Goal: Transaction & Acquisition: Obtain resource

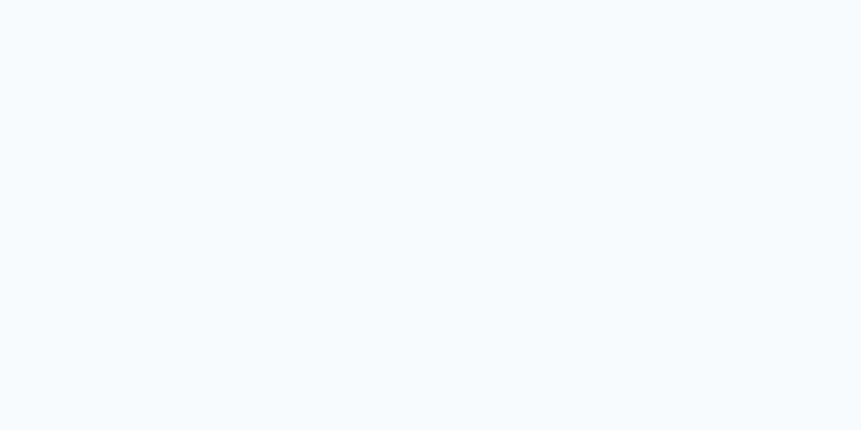
click at [661, 164] on div at bounding box center [430, 215] width 861 height 430
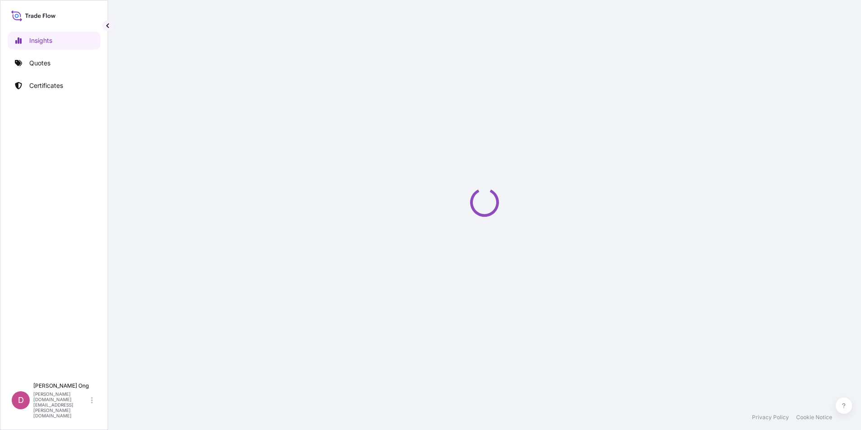
select select "2025"
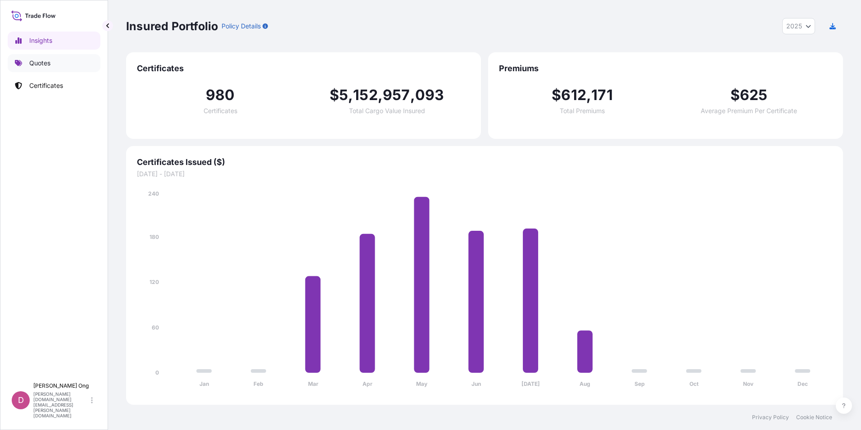
click at [40, 59] on p "Quotes" at bounding box center [39, 63] width 21 height 9
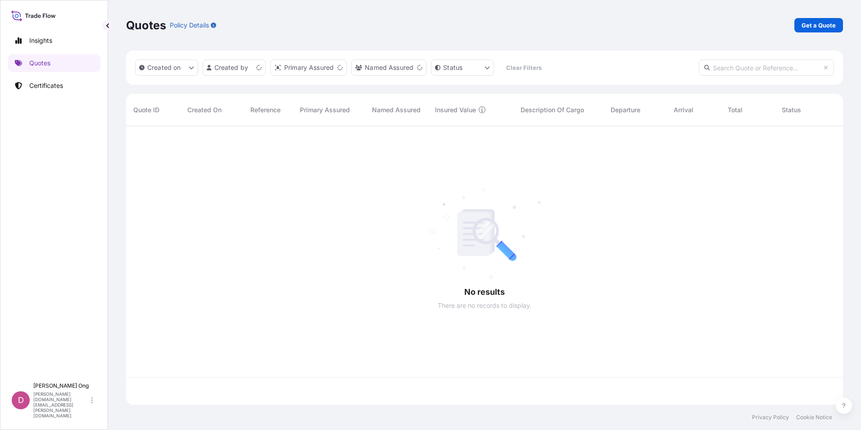
scroll to position [276, 710]
click at [444, 140] on div at bounding box center [490, 251] width 729 height 251
drag, startPoint x: 444, startPoint y: 140, endPoint x: 387, endPoint y: 144, distance: 56.9
click at [380, 148] on div at bounding box center [490, 251] width 729 height 251
click at [823, 28] on p "Get a Quote" at bounding box center [818, 25] width 34 height 9
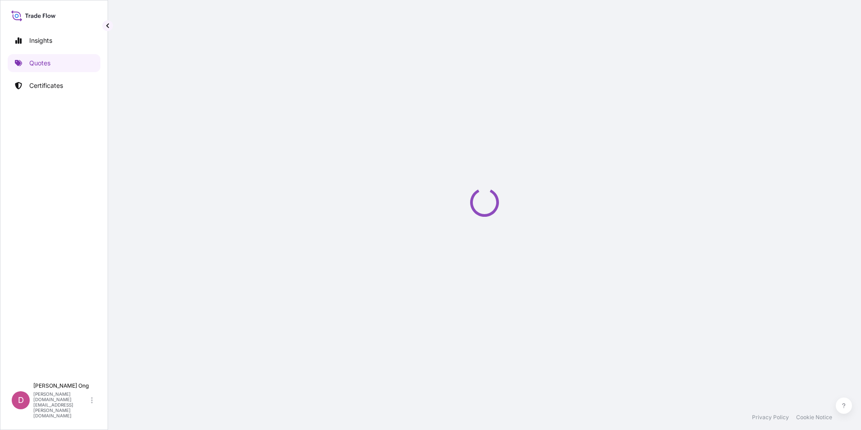
select select "Sea"
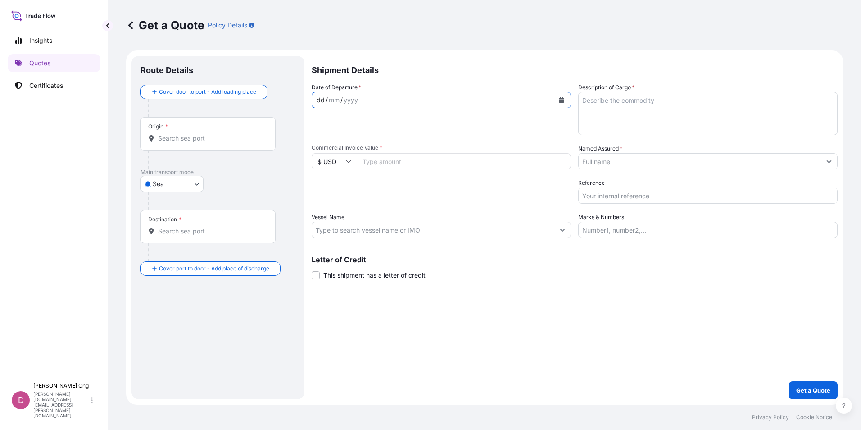
click at [431, 102] on div "dd / mm / yyyy" at bounding box center [433, 100] width 242 height 16
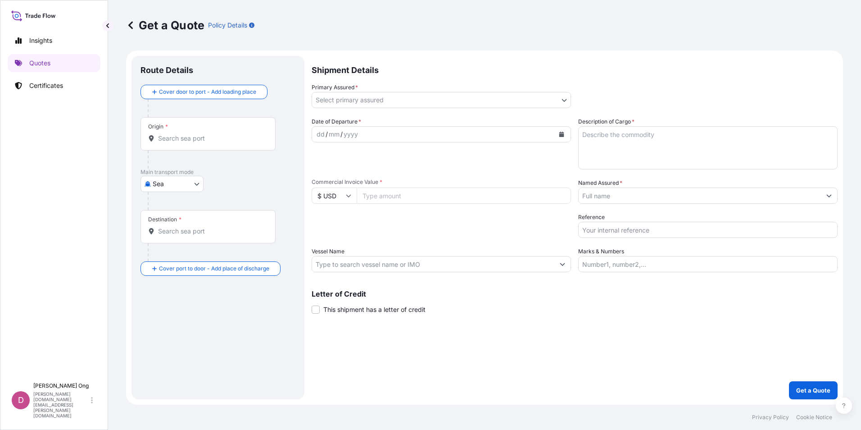
click at [561, 96] on body "Insights Quotes Certificates D [PERSON_NAME] [PERSON_NAME][DOMAIN_NAME][EMAIL_A…" at bounding box center [430, 215] width 861 height 430
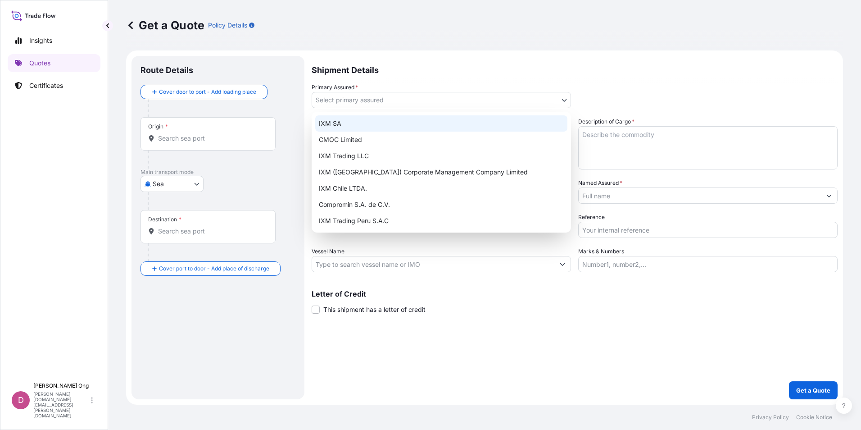
click at [450, 120] on div "IXM SA" at bounding box center [441, 123] width 252 height 16
select select "31846"
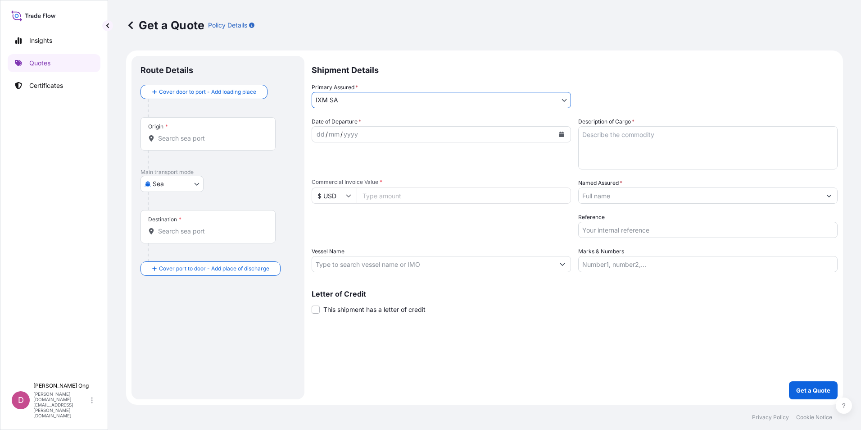
click at [825, 199] on button "Show suggestions" at bounding box center [829, 195] width 16 height 16
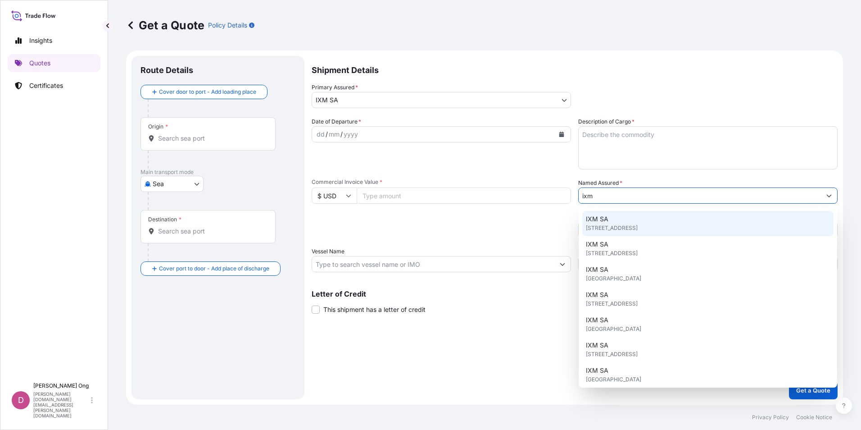
click at [638, 221] on div "IXM SA [STREET_ADDRESS]" at bounding box center [707, 223] width 251 height 25
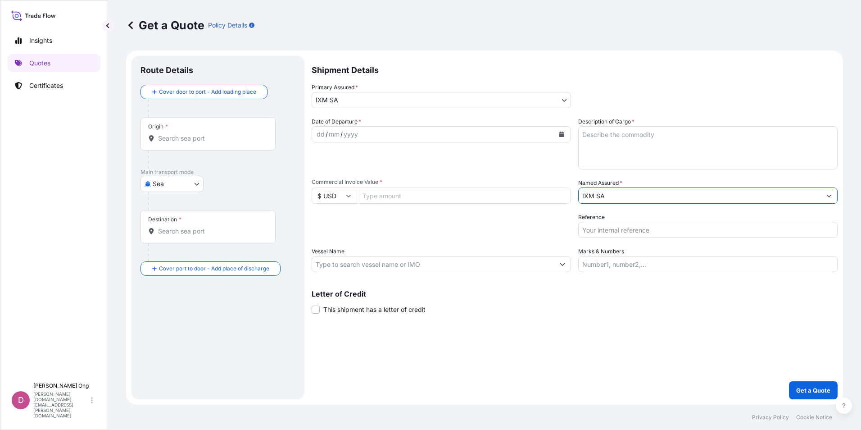
type input "IXM SA"
click at [562, 132] on icon "Calendar" at bounding box center [561, 133] width 5 height 5
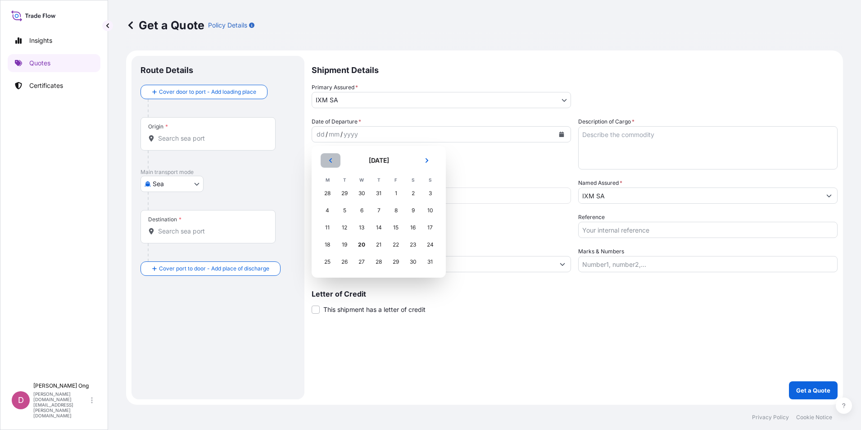
click at [331, 159] on icon "Previous" at bounding box center [330, 160] width 3 height 5
click at [362, 246] on div "23" at bounding box center [361, 244] width 16 height 16
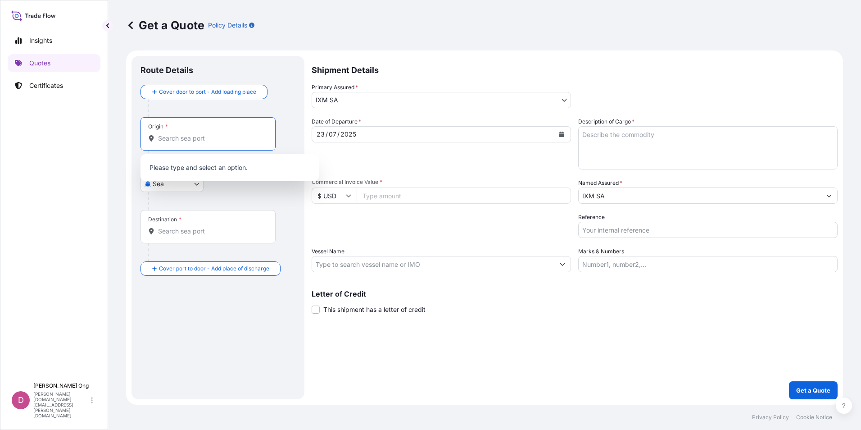
click at [175, 140] on input "Origin *" at bounding box center [211, 138] width 106 height 9
type input "algericas"
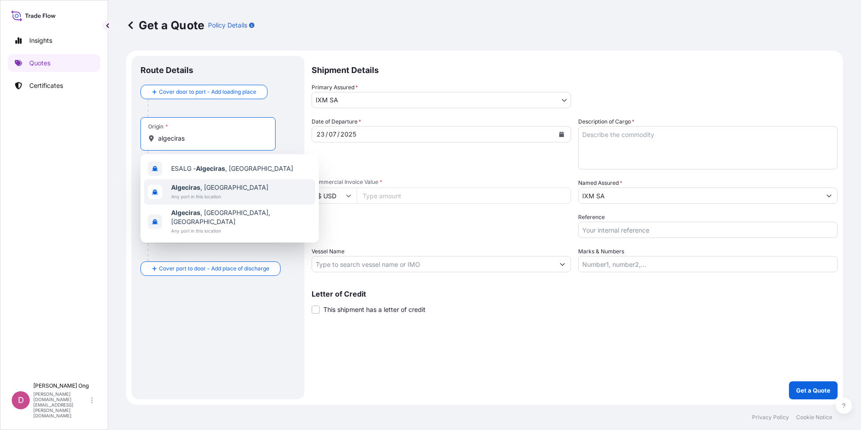
click at [209, 186] on span "Algeciras , [GEOGRAPHIC_DATA]" at bounding box center [219, 187] width 97 height 9
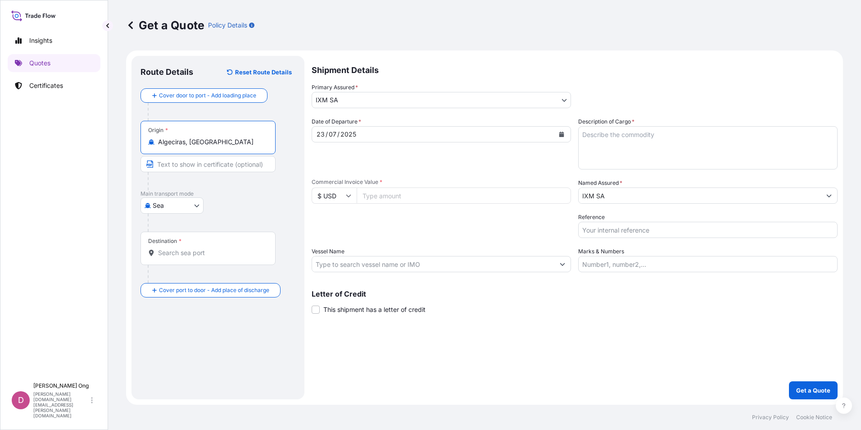
type input "Algeciras, [GEOGRAPHIC_DATA]"
click at [219, 164] on input "Text to appear on certificate" at bounding box center [207, 164] width 135 height 16
type input "ALGECIRAS, [GEOGRAPHIC_DATA]"
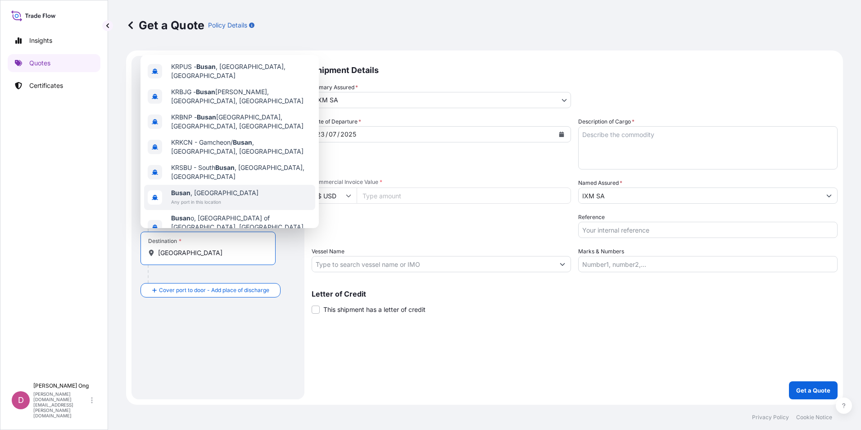
click at [215, 188] on span "Busan , [GEOGRAPHIC_DATA]" at bounding box center [214, 192] width 87 height 9
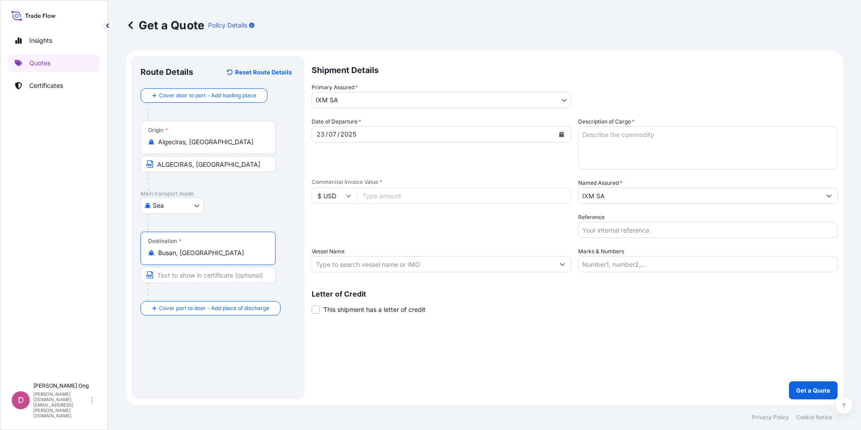
type input "Busan, [GEOGRAPHIC_DATA]"
click at [195, 277] on input "Text to appear on certificate" at bounding box center [207, 275] width 135 height 16
type input "[GEOGRAPHIC_DATA], [GEOGRAPHIC_DATA]"
click at [225, 255] on input "Busan, [GEOGRAPHIC_DATA]" at bounding box center [211, 252] width 106 height 9
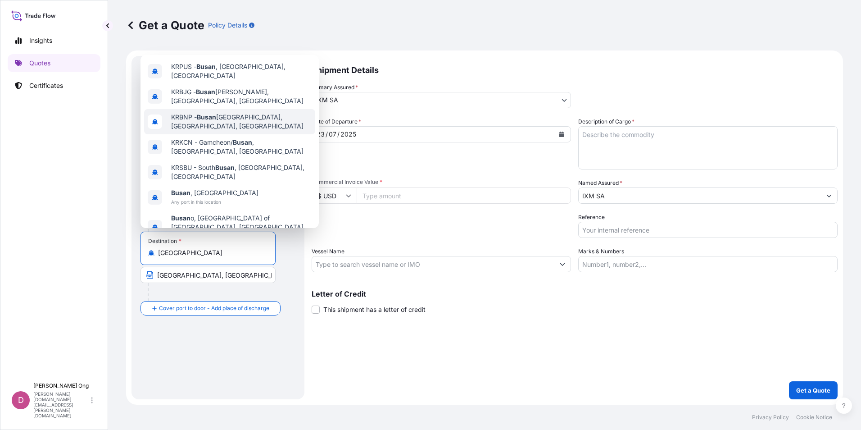
click at [227, 129] on div "KRBNP - [GEOGRAPHIC_DATA], [GEOGRAPHIC_DATA], [GEOGRAPHIC_DATA]" at bounding box center [229, 121] width 171 height 25
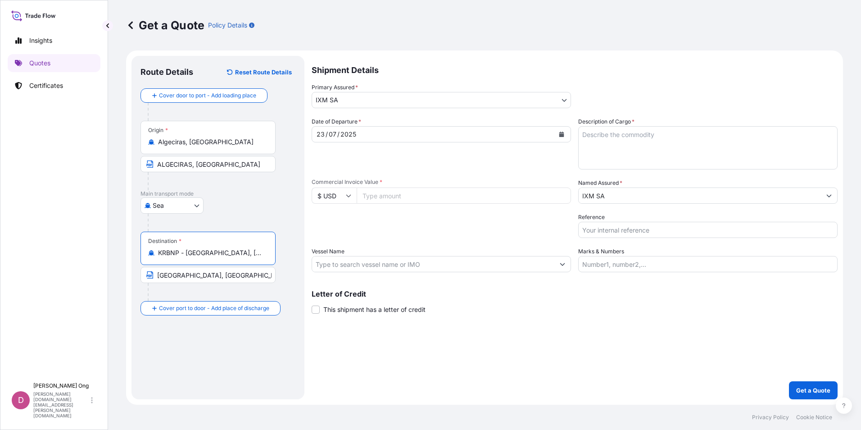
click at [657, 353] on div "Shipment Details Primary Assured * IXM SA IXM SA CMOC Limited IXM Trading LLC I…" at bounding box center [575, 227] width 526 height 343
click at [257, 259] on div "Destination * KRBNP - [GEOGRAPHIC_DATA] [GEOGRAPHIC_DATA], [GEOGRAPHIC_DATA], […" at bounding box center [207, 247] width 135 height 33
click at [257, 257] on input "KRBNP - [GEOGRAPHIC_DATA], [GEOGRAPHIC_DATA], [GEOGRAPHIC_DATA]" at bounding box center [211, 252] width 106 height 9
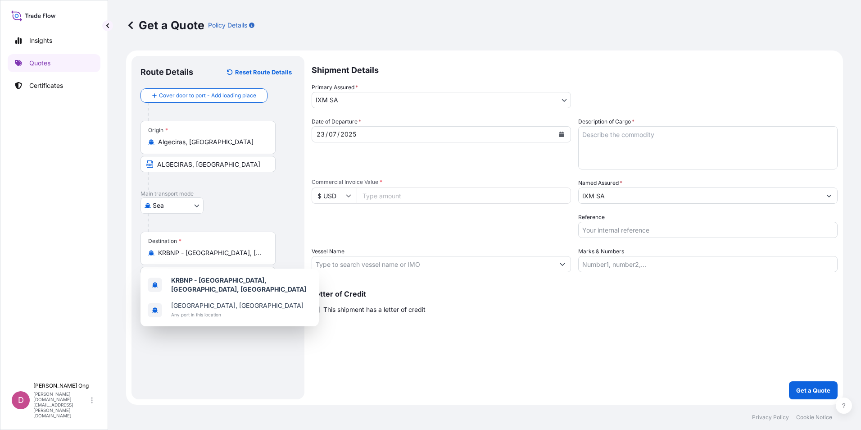
click at [304, 249] on div "Route Details Reset Route Details Cover door to port - Add loading place Place …" at bounding box center [217, 227] width 173 height 343
click at [248, 253] on input "KRBNP - [GEOGRAPHIC_DATA], [GEOGRAPHIC_DATA], [GEOGRAPHIC_DATA]" at bounding box center [211, 252] width 106 height 9
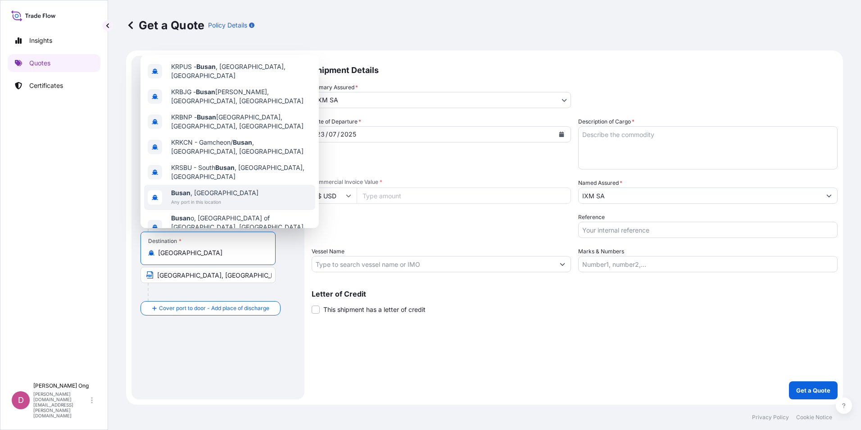
click at [237, 185] on div "[GEOGRAPHIC_DATA] , [GEOGRAPHIC_DATA] Any port in this location" at bounding box center [229, 197] width 171 height 25
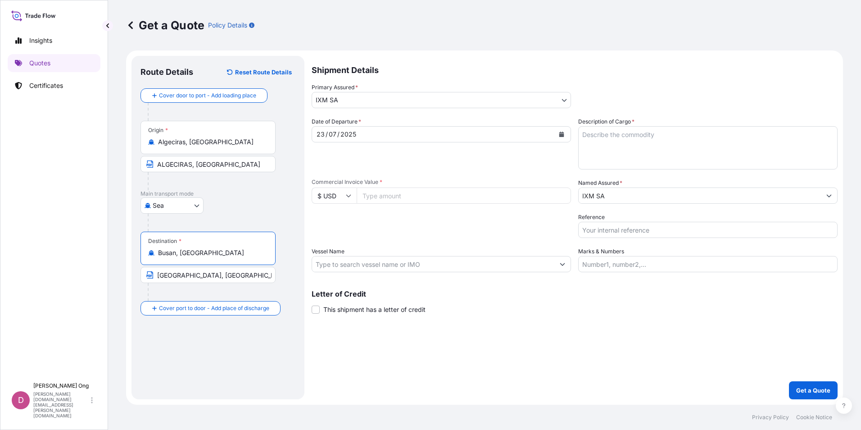
click at [462, 357] on div "Shipment Details Primary Assured * IXM SA IXM SA CMOC Limited IXM Trading LLC I…" at bounding box center [575, 227] width 526 height 343
click at [561, 353] on div "Shipment Details Primary Assured * IXM SA IXM SA CMOC Limited IXM Trading LLC I…" at bounding box center [575, 227] width 526 height 343
click at [441, 406] on footer "Privacy Policy Cookie Notice" at bounding box center [484, 416] width 753 height 25
drag, startPoint x: 636, startPoint y: 353, endPoint x: 636, endPoint y: 341, distance: 12.6
click at [636, 353] on div "Shipment Details Primary Assured * IXM SA IXM SA CMOC Limited IXM Trading LLC I…" at bounding box center [575, 227] width 526 height 343
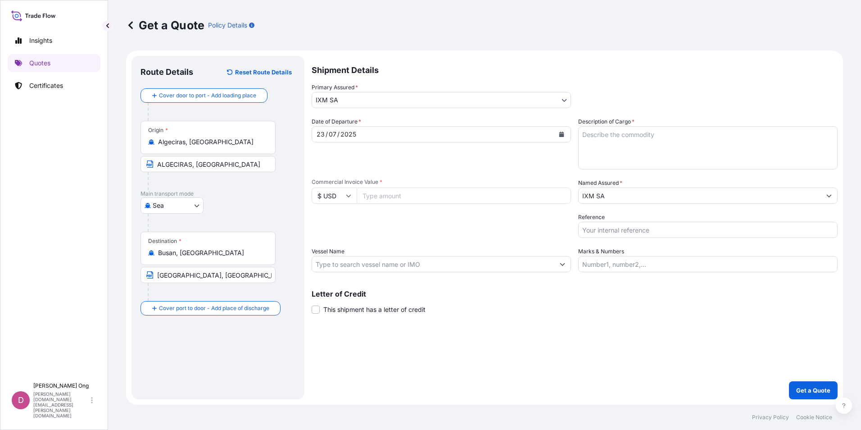
click at [248, 261] on div "Destination * [GEOGRAPHIC_DATA], [GEOGRAPHIC_DATA]" at bounding box center [207, 247] width 135 height 33
click at [248, 257] on input "Busan, [GEOGRAPHIC_DATA]" at bounding box center [211, 252] width 106 height 9
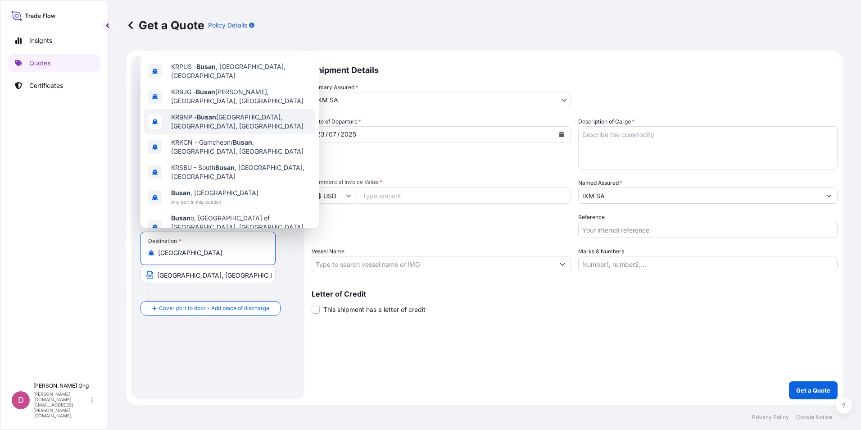
click at [241, 121] on span "KRBNP - [GEOGRAPHIC_DATA], [GEOGRAPHIC_DATA], [GEOGRAPHIC_DATA]" at bounding box center [241, 122] width 140 height 18
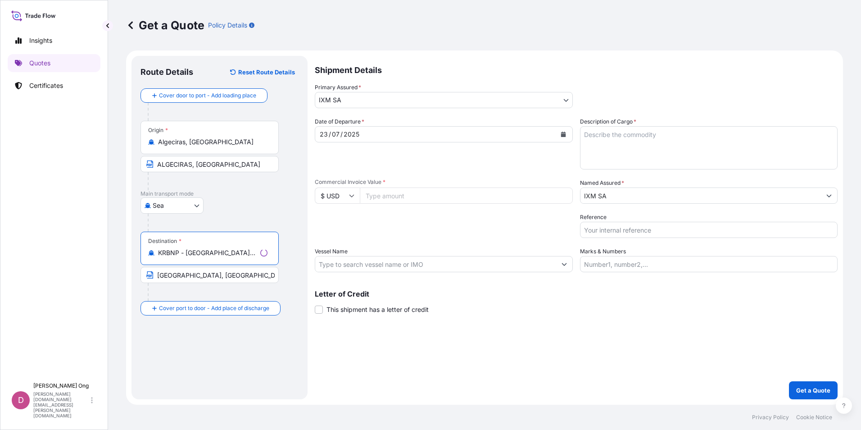
type input "KRBNP - [GEOGRAPHIC_DATA], [GEOGRAPHIC_DATA], [GEOGRAPHIC_DATA]"
click at [498, 358] on div "Shipment Details Primary Assured * IXM SA IXM SA CMOC Limited IXM Trading LLC I…" at bounding box center [576, 227] width 523 height 343
click at [430, 194] on input "Commercial Invoice Value *" at bounding box center [464, 195] width 214 height 16
paste input "10751116.66"
type input "10751116.66"
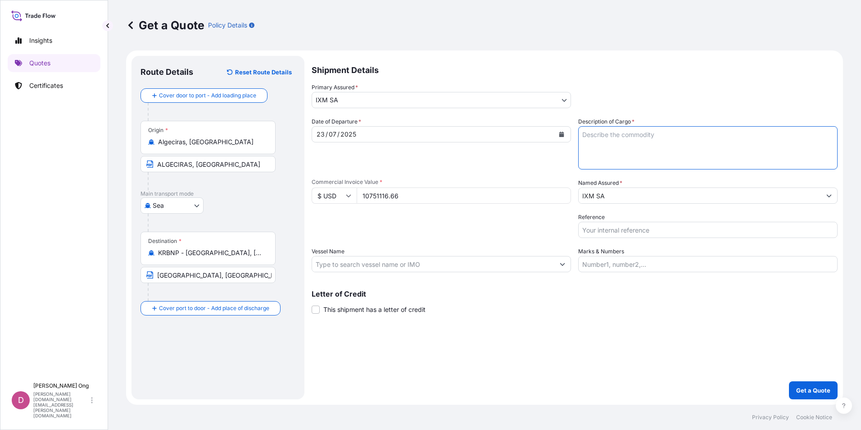
drag, startPoint x: 647, startPoint y: 156, endPoint x: 852, endPoint y: 155, distance: 204.9
click at [665, 153] on textarea "Description of Cargo *" at bounding box center [707, 147] width 259 height 43
click at [686, 146] on textarea "Description of Cargo *" at bounding box center [707, 147] width 259 height 43
paste textarea "ANODE SLIMES"
type textarea "ANODE SLIMES QUANTITY: 19.991 WMT ASSURED BY IXM S.A."
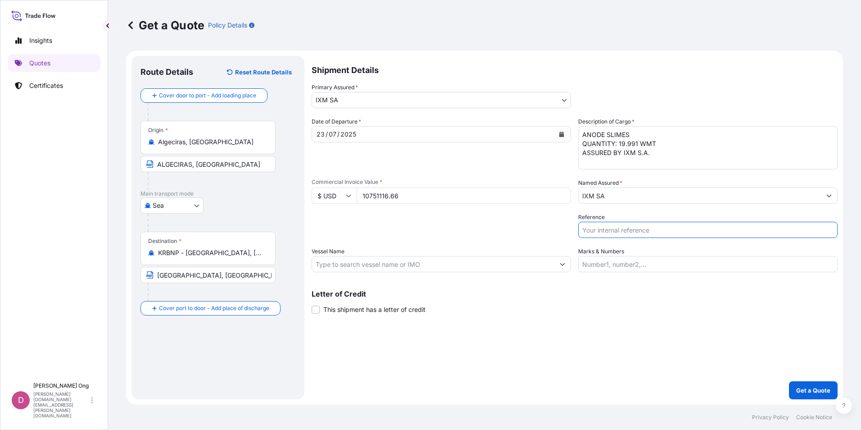
click at [609, 225] on input "Reference" at bounding box center [707, 230] width 259 height 16
paste input "AS1672S"
click at [659, 232] on input "AS1672S-P / BL NO.:" at bounding box center [707, 230] width 259 height 16
type input "AS1672S-P / BL NO.: 256586433"
click at [656, 310] on div "Letter of Credit This shipment has a letter of credit Letter of credit * Letter…" at bounding box center [575, 302] width 526 height 24
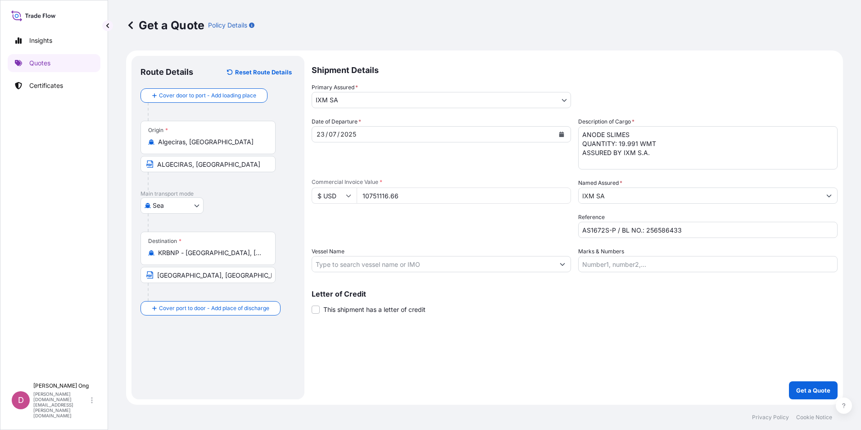
click at [452, 260] on input "Vessel Name" at bounding box center [433, 264] width 242 height 16
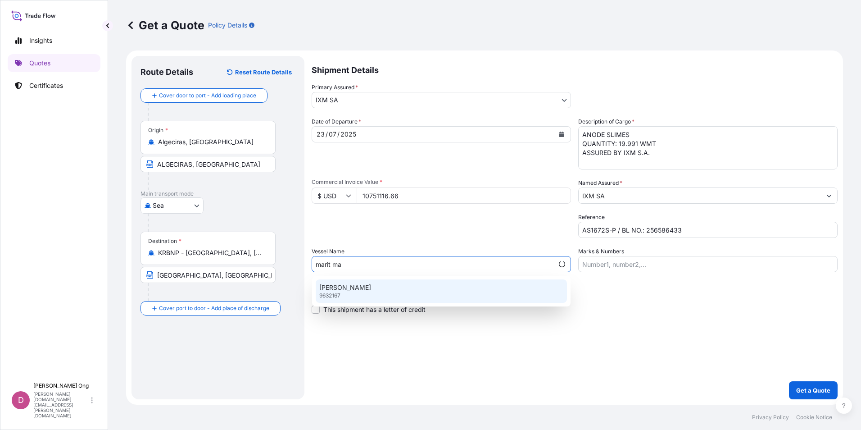
click at [455, 288] on div "[PERSON_NAME] 9632167" at bounding box center [441, 290] width 251 height 23
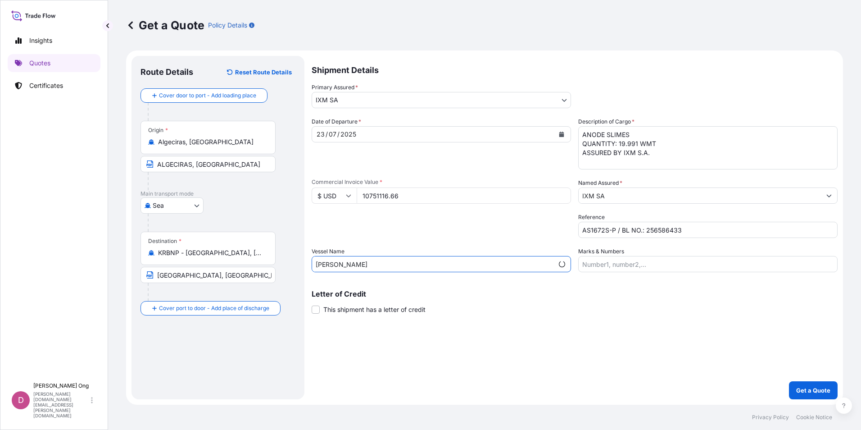
type input "[PERSON_NAME]"
click at [362, 305] on span "This shipment has a letter of credit" at bounding box center [374, 309] width 102 height 9
click at [312, 304] on input "This shipment has a letter of credit" at bounding box center [312, 304] width 0 height 0
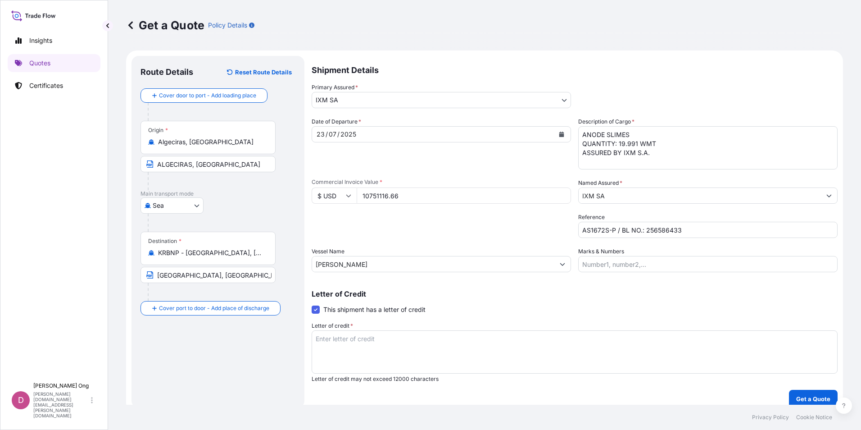
click at [527, 346] on textarea "Letter of credit *" at bounding box center [575, 351] width 526 height 43
click at [426, 339] on textarea "Letter of credit *" at bounding box center [575, 351] width 526 height 43
paste textarea "FOR 110 PCT OF THE INVOICE VALUE, EXPRESSLY STIPULATING THAT CLAIMS ARE PAYABLE…"
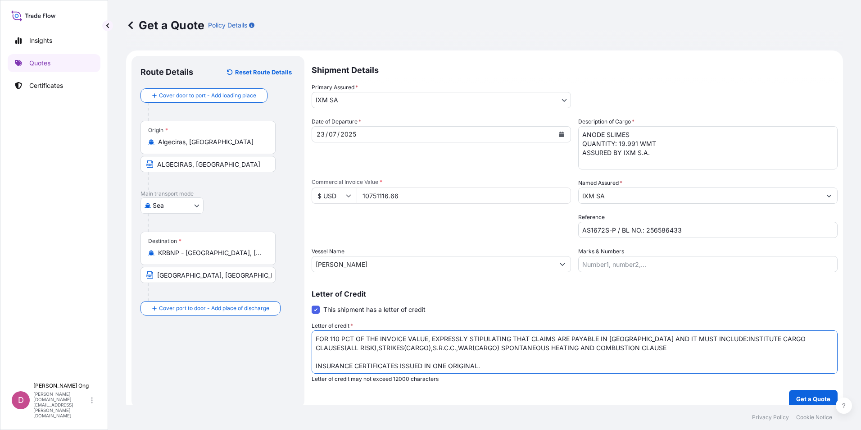
scroll to position [1, 0]
type textarea "FOR 110 PCT OF THE INVOICE VALUE, EXPRESSLY STIPULATING THAT CLAIMS ARE PAYABLE…"
click at [799, 395] on p "Get a Quote" at bounding box center [813, 398] width 34 height 9
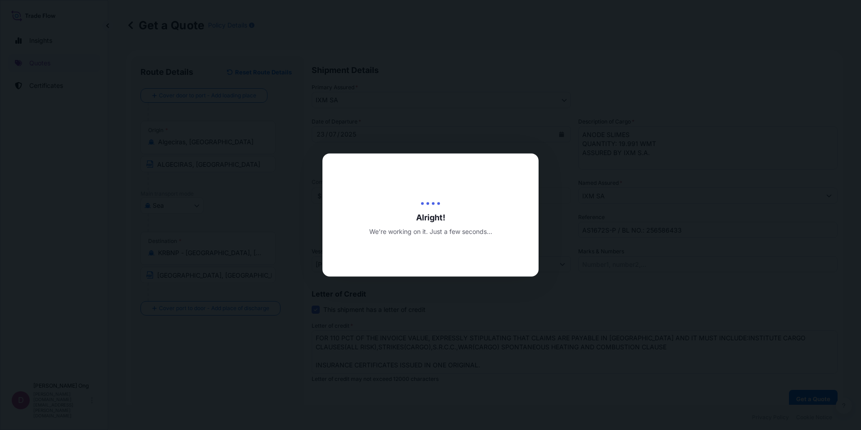
click at [600, 295] on div at bounding box center [430, 215] width 861 height 430
select select "Sea"
select select "31846"
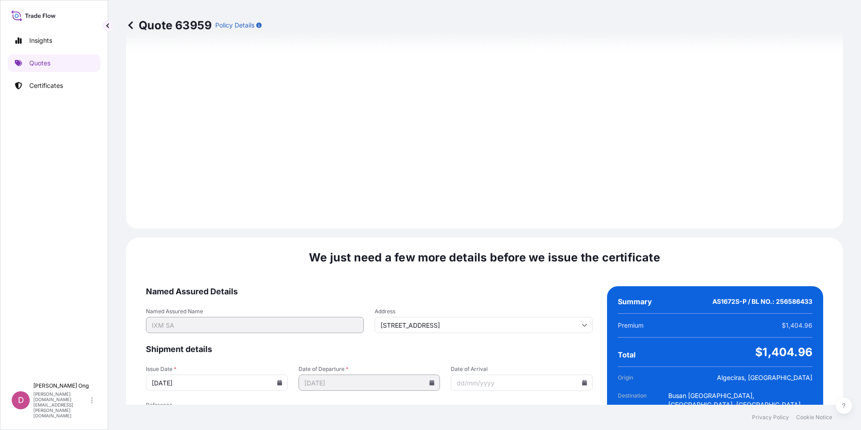
scroll to position [1063, 0]
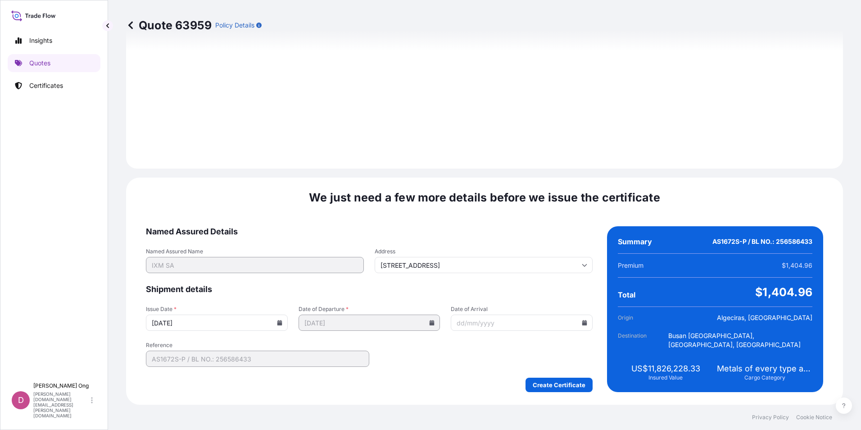
click at [268, 320] on input "[DATE]" at bounding box center [217, 322] width 142 height 16
click at [273, 322] on input "[DATE]" at bounding box center [217, 322] width 142 height 16
click at [277, 321] on icon at bounding box center [279, 322] width 5 height 5
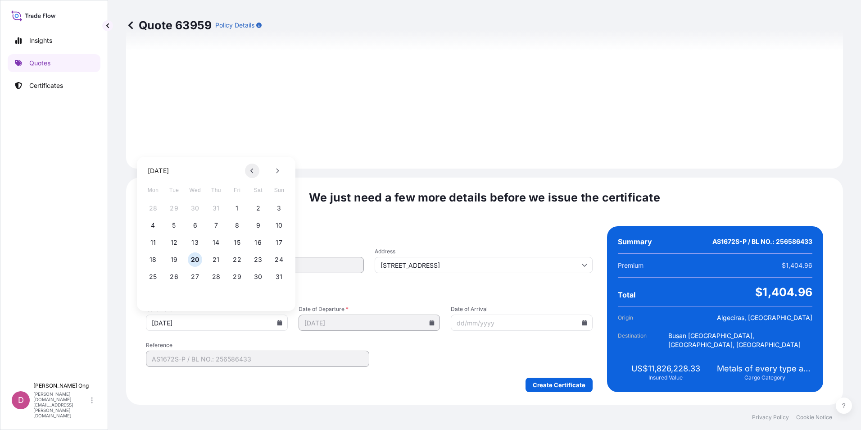
click at [252, 174] on button at bounding box center [252, 170] width 14 height 14
click at [191, 258] on button "23" at bounding box center [195, 259] width 14 height 14
type input "[DATE]"
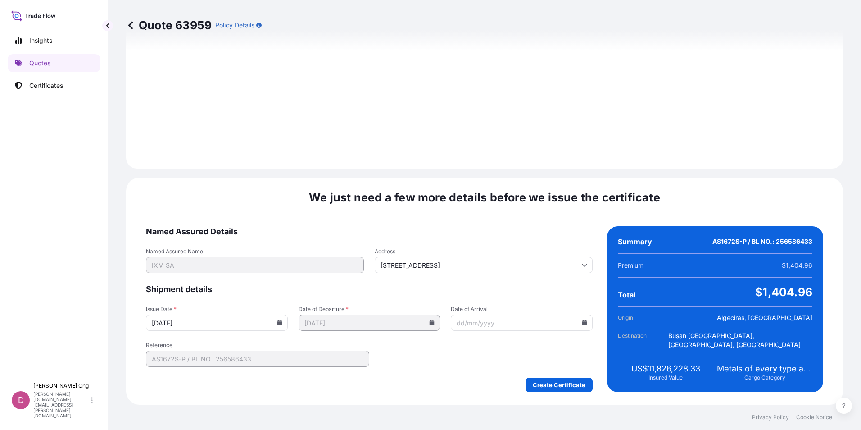
drag, startPoint x: 433, startPoint y: 386, endPoint x: 516, endPoint y: 388, distance: 82.9
click at [433, 386] on div "Create Certificate" at bounding box center [369, 384] width 447 height 14
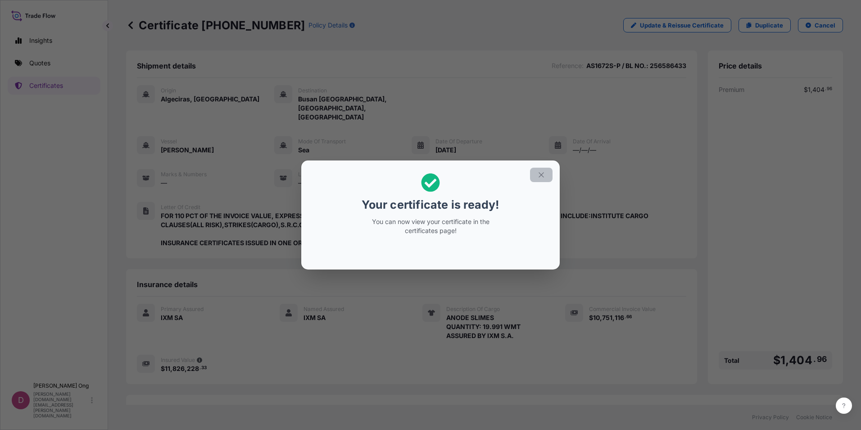
click at [536, 172] on button "button" at bounding box center [541, 174] width 23 height 14
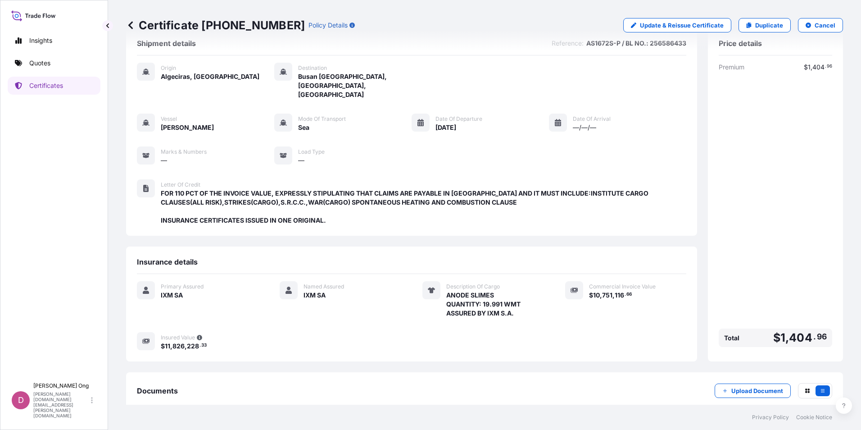
scroll to position [56, 0]
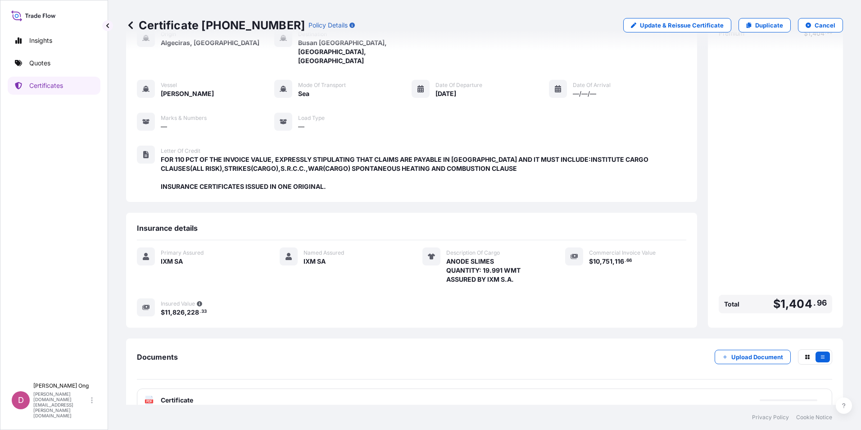
click at [386, 388] on div "PDF Certificate" at bounding box center [484, 399] width 695 height 23
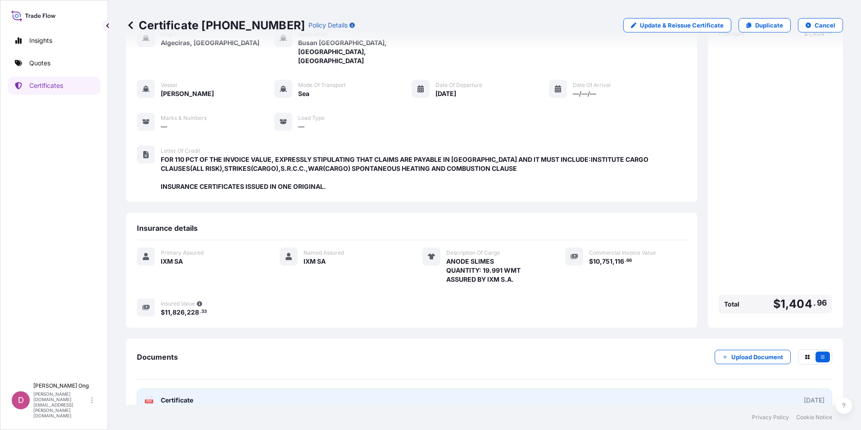
click at [386, 388] on link "PDF Certificate [DATE]" at bounding box center [484, 399] width 695 height 23
